Goal: Obtain resource: Download file/media

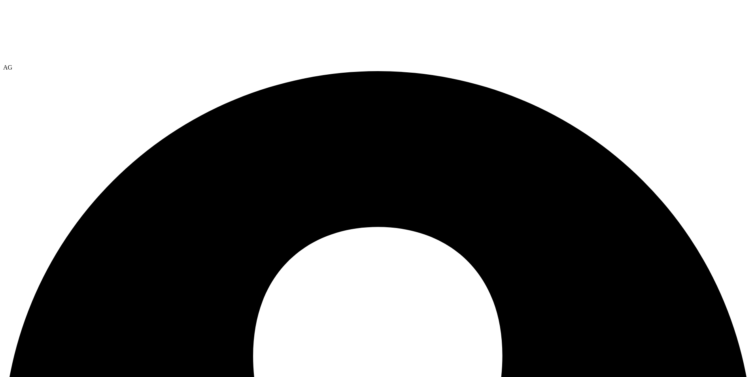
select select "USEast"
drag, startPoint x: 172, startPoint y: 40, endPoint x: 177, endPoint y: 45, distance: 7.0
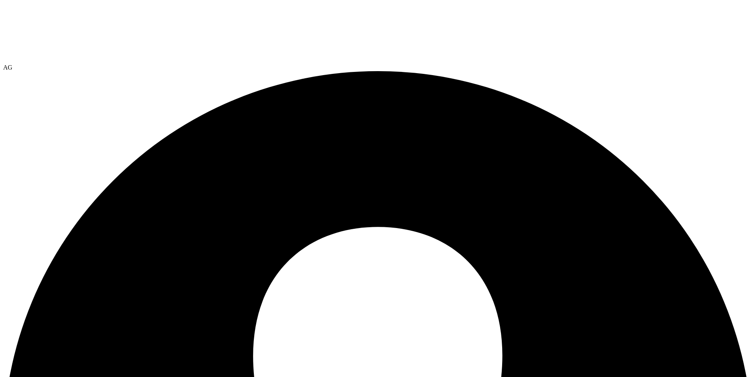
select select "USEast"
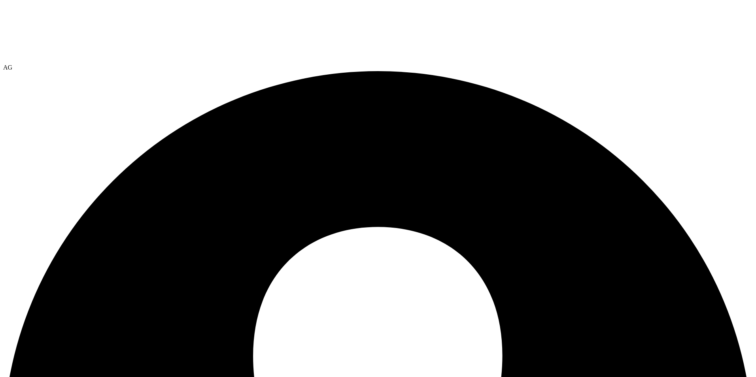
select select "USEast"
select select "USD"
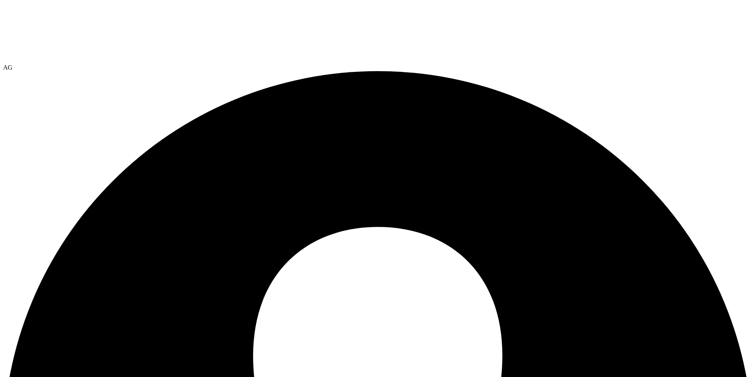
select select "USEast"
select select "USD"
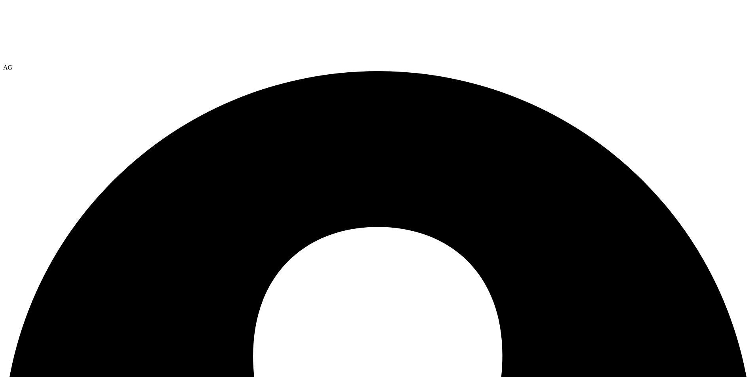
select select "USEast"
select select "USD"
